Goal: Task Accomplishment & Management: Complete application form

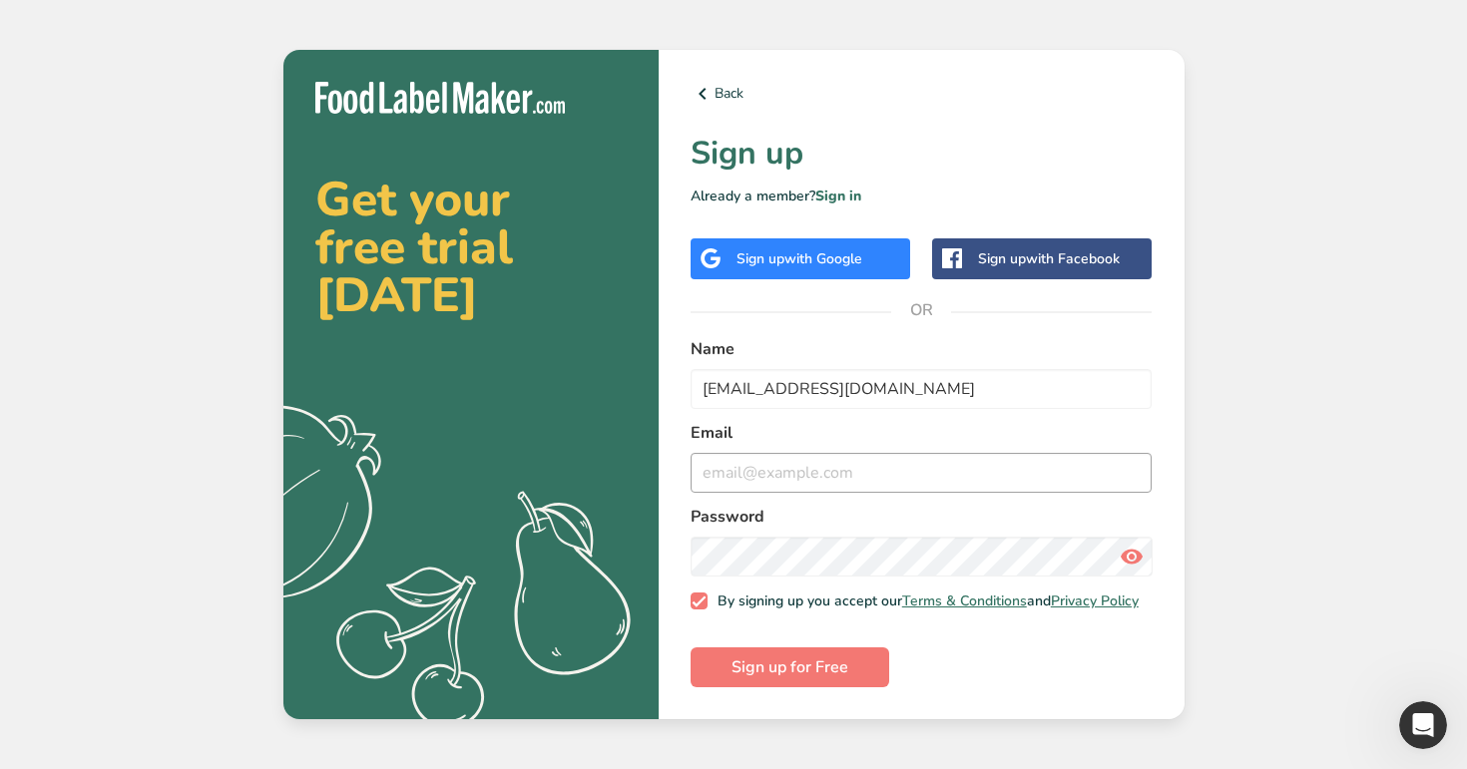
type input "[EMAIL_ADDRESS][DOMAIN_NAME]"
click at [853, 473] on input "email" at bounding box center [922, 473] width 462 height 40
paste input "[EMAIL_ADDRESS][DOMAIN_NAME]"
type input "[EMAIL_ADDRESS][DOMAIN_NAME]"
click at [691, 648] on button "Sign up for Free" at bounding box center [790, 668] width 199 height 40
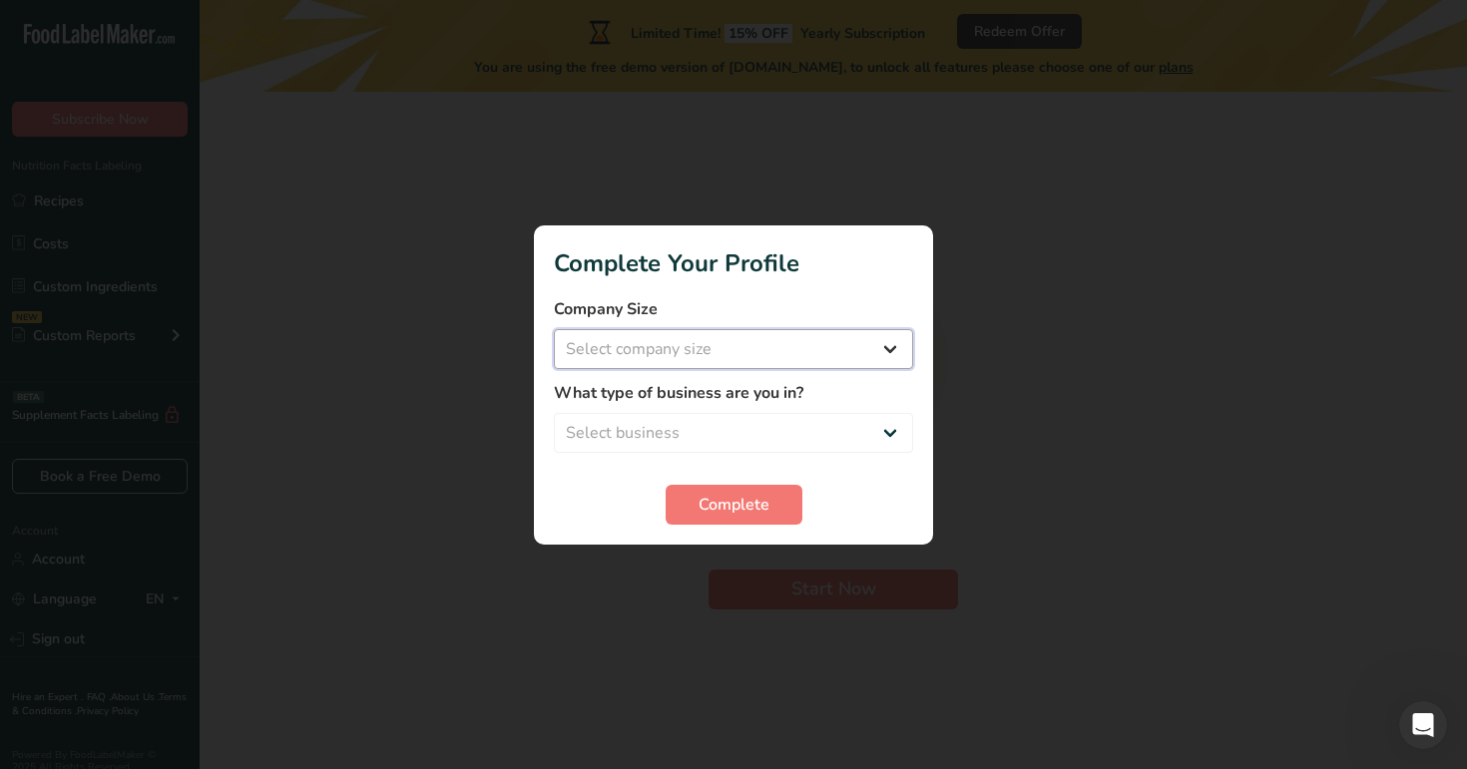
click at [832, 350] on select "Select company size Over 500 Employees test 1 1 Fewer than 10 Employees Fewer t…" at bounding box center [733, 349] width 359 height 40
select select "16"
click at [554, 329] on select "Select company size Over 500 Employees test 1 1 Fewer than 10 Employees Fewer t…" at bounding box center [733, 349] width 359 height 40
click at [821, 442] on select "Select business Packaged Food Manufacturer Restaurant & Cafe Bakery Meal Plans …" at bounding box center [733, 433] width 359 height 40
select select "3"
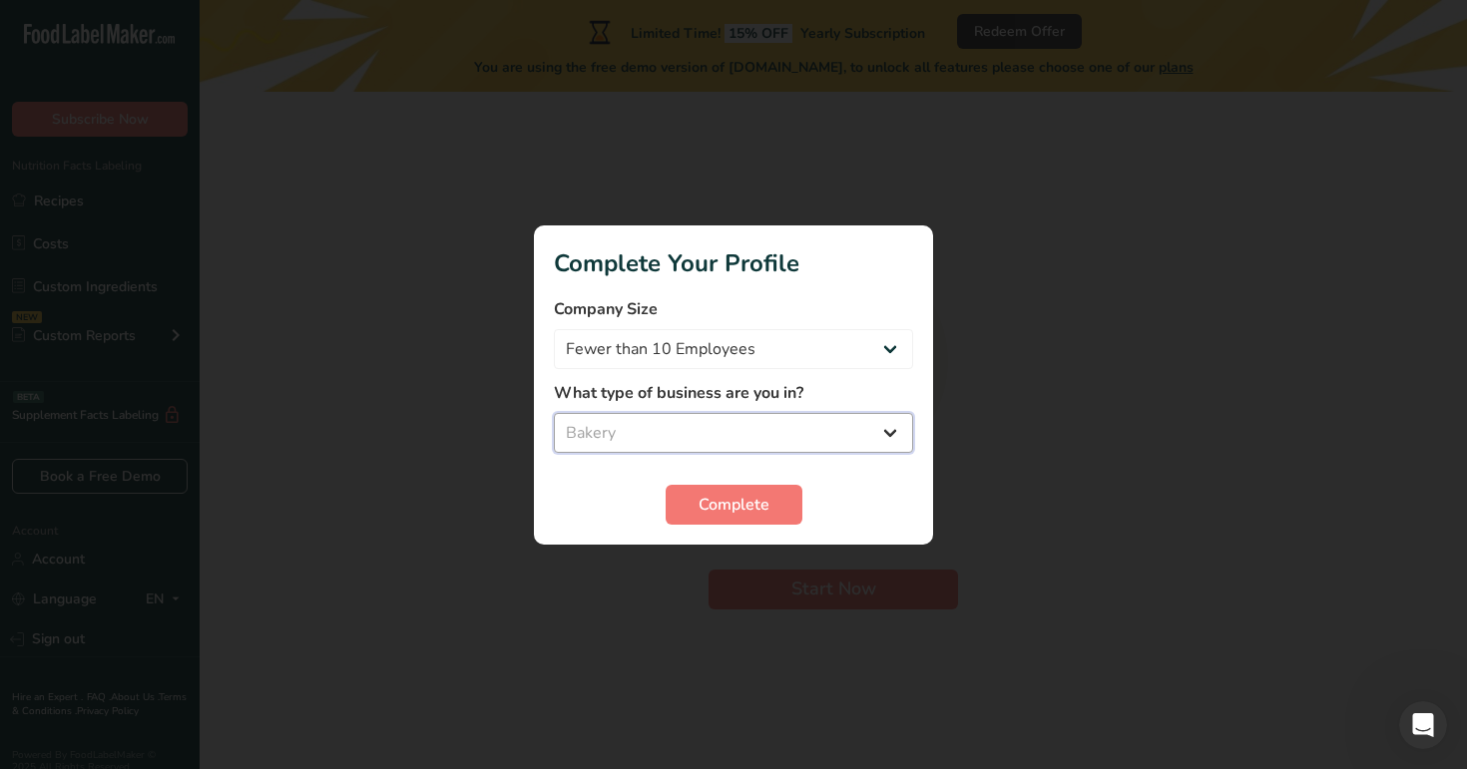
click at [554, 413] on select "Select business Packaged Food Manufacturer Restaurant & Cafe Bakery Meal Plans …" at bounding box center [733, 433] width 359 height 40
click at [754, 500] on span "Complete" at bounding box center [734, 505] width 71 height 24
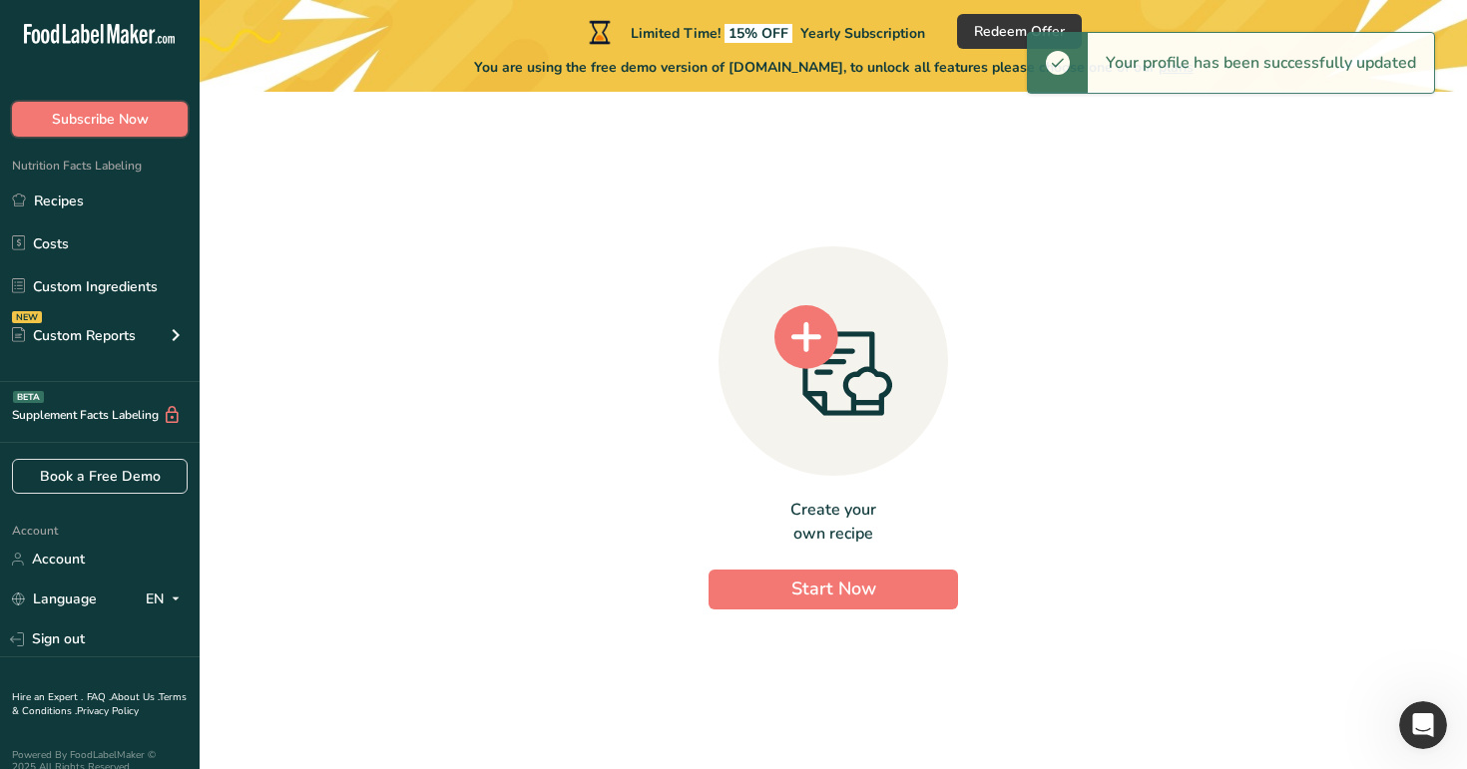
click at [134, 127] on span "Subscribe Now" at bounding box center [100, 119] width 97 height 21
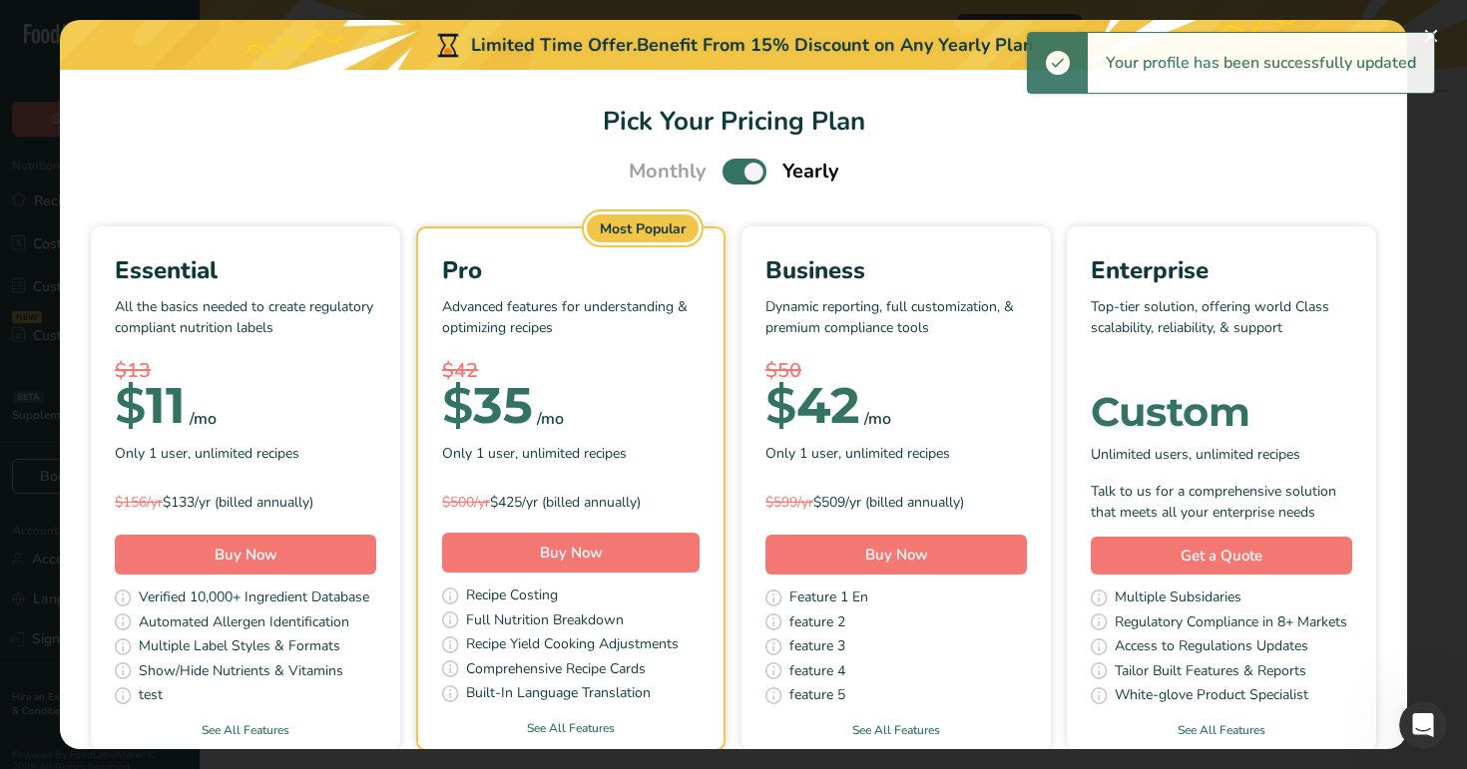
click at [734, 174] on span "Pick Your Pricing Plan Modal" at bounding box center [745, 171] width 44 height 25
click at [734, 174] on input "Pick Your Pricing Plan Modal" at bounding box center [729, 172] width 13 height 13
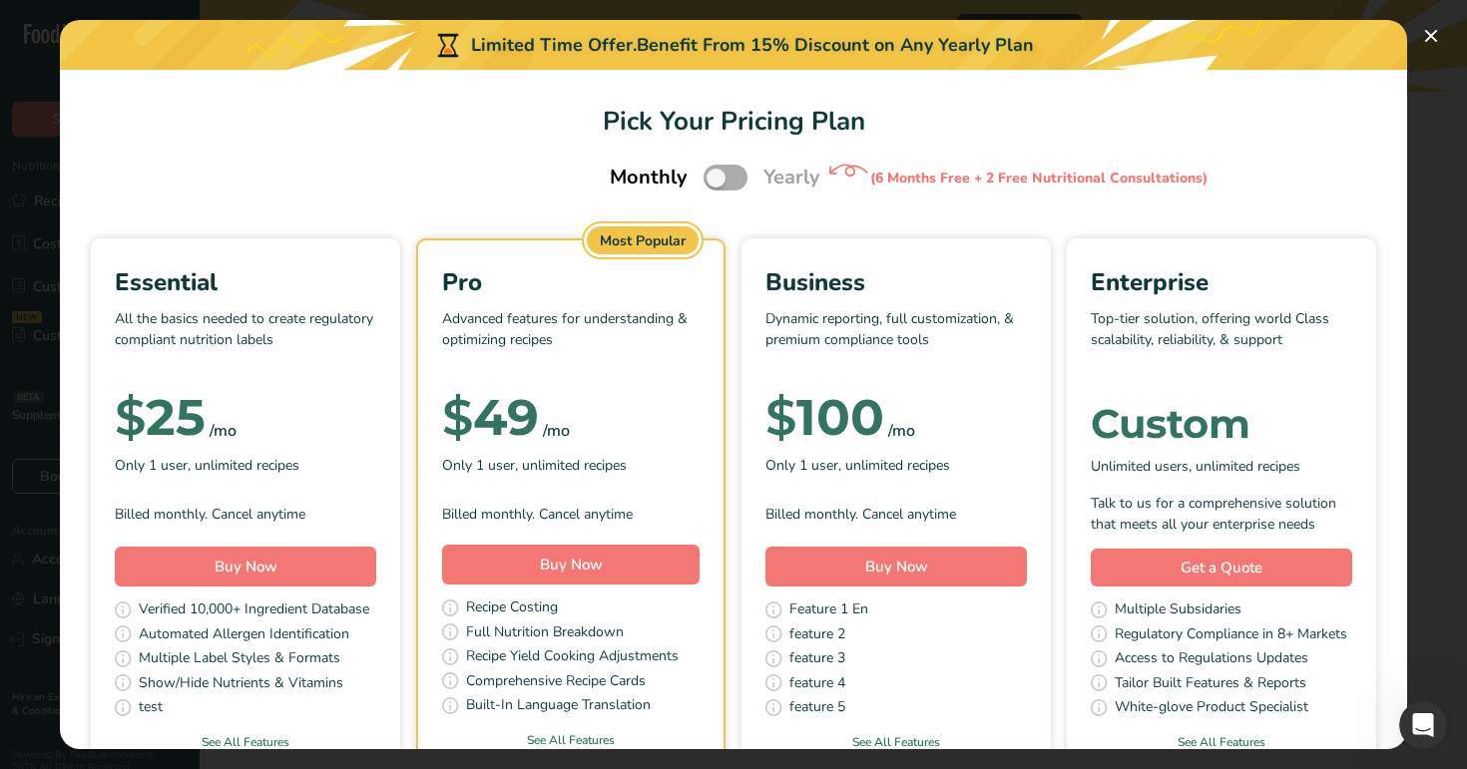
click at [728, 181] on span "Pick Your Pricing Plan Modal" at bounding box center [726, 177] width 44 height 25
click at [717, 181] on input "Pick Your Pricing Plan Modal" at bounding box center [710, 178] width 13 height 13
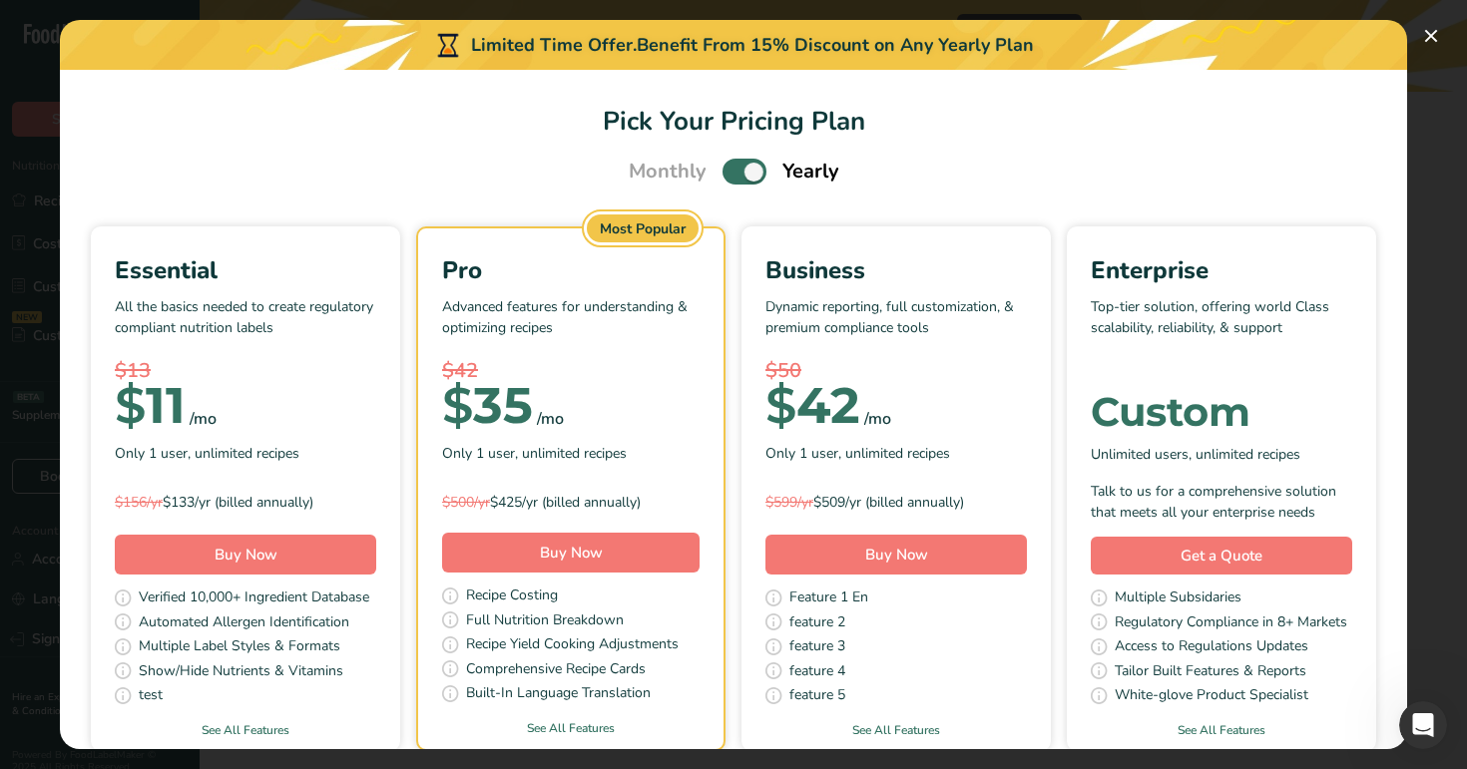
click at [728, 181] on span "Pick Your Pricing Plan Modal" at bounding box center [745, 171] width 44 height 25
click at [728, 179] on input "Pick Your Pricing Plan Modal" at bounding box center [729, 172] width 13 height 13
checkbox input "false"
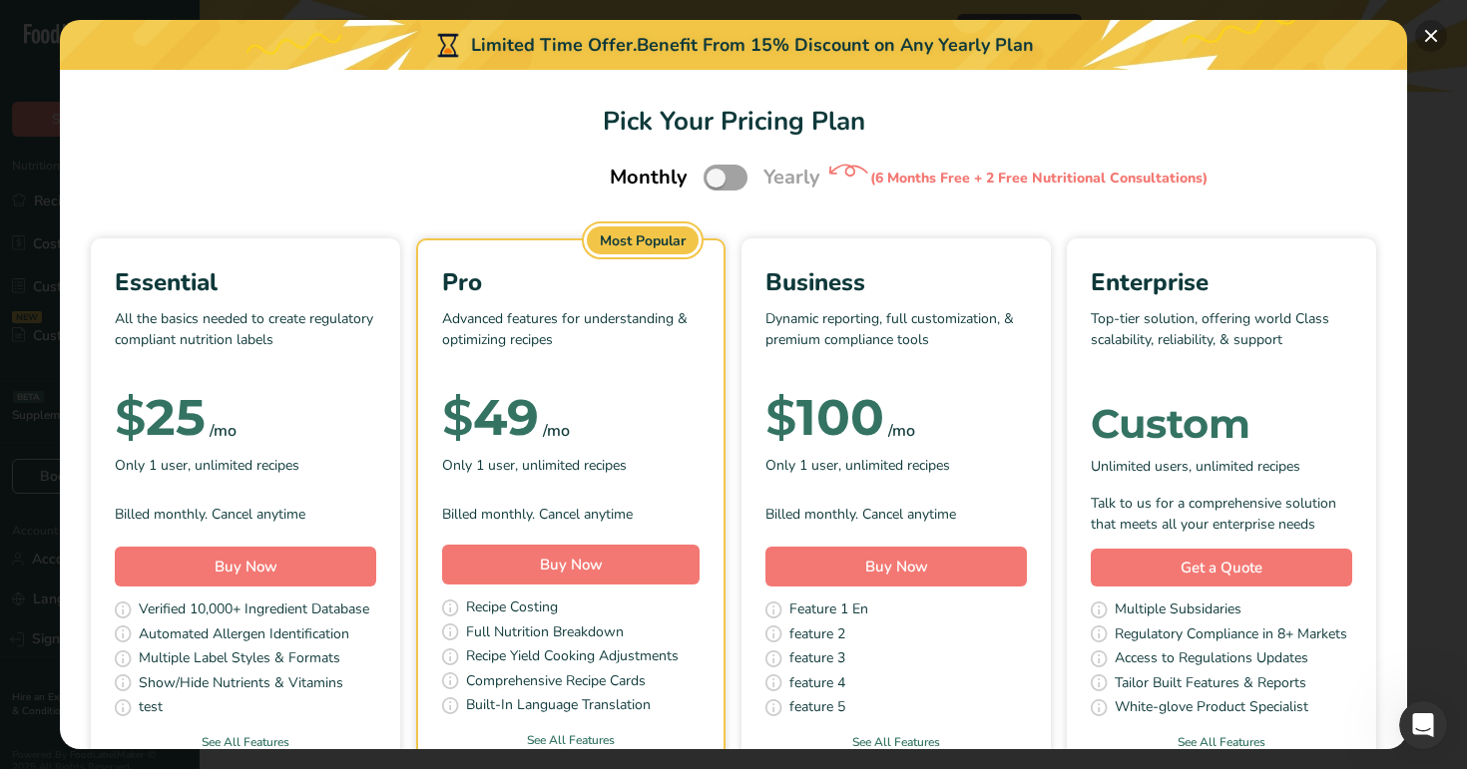
click at [1439, 34] on button "Pick Your Pricing Plan Modal" at bounding box center [1431, 36] width 32 height 32
